Goal: Task Accomplishment & Management: Complete application form

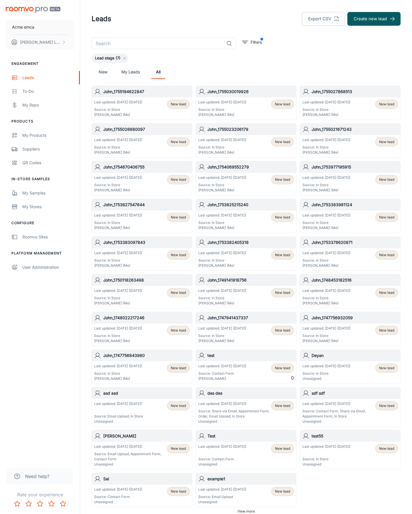
click at [374, 19] on button "Create new lead" at bounding box center [373, 19] width 53 height 14
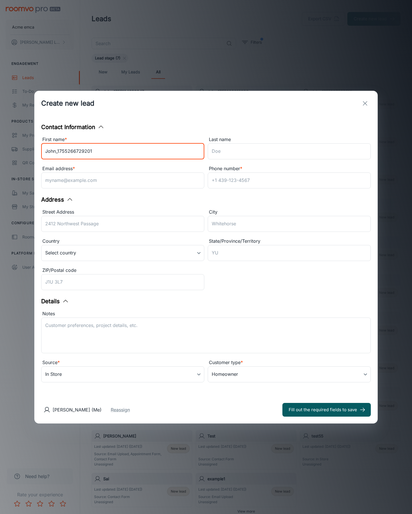
type input "John_1755266729201"
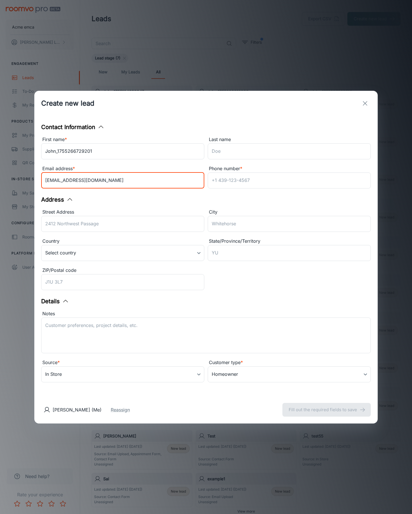
type input "[EMAIL_ADDRESS][DOMAIN_NAME]"
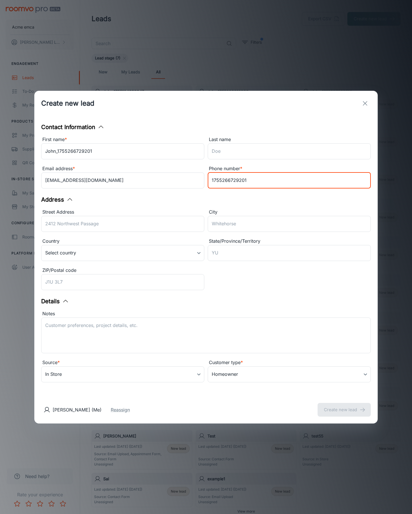
type input "1755266729201"
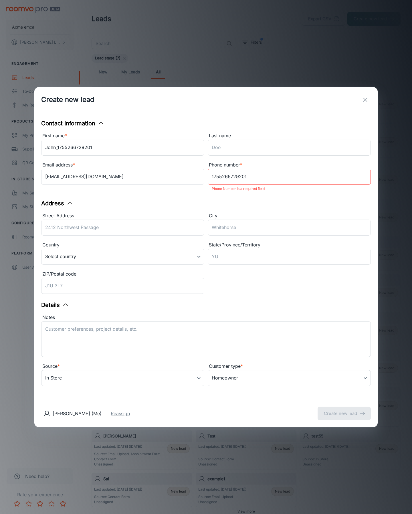
click at [344, 410] on button "Create new lead" at bounding box center [343, 414] width 53 height 14
